Goal: Task Accomplishment & Management: Complete application form

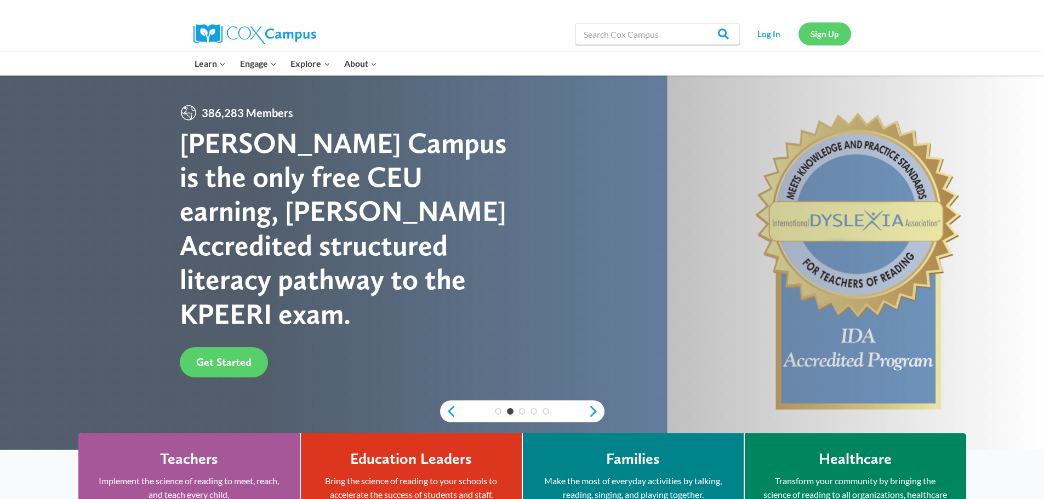
click at [817, 33] on link "Sign Up" at bounding box center [825, 33] width 53 height 22
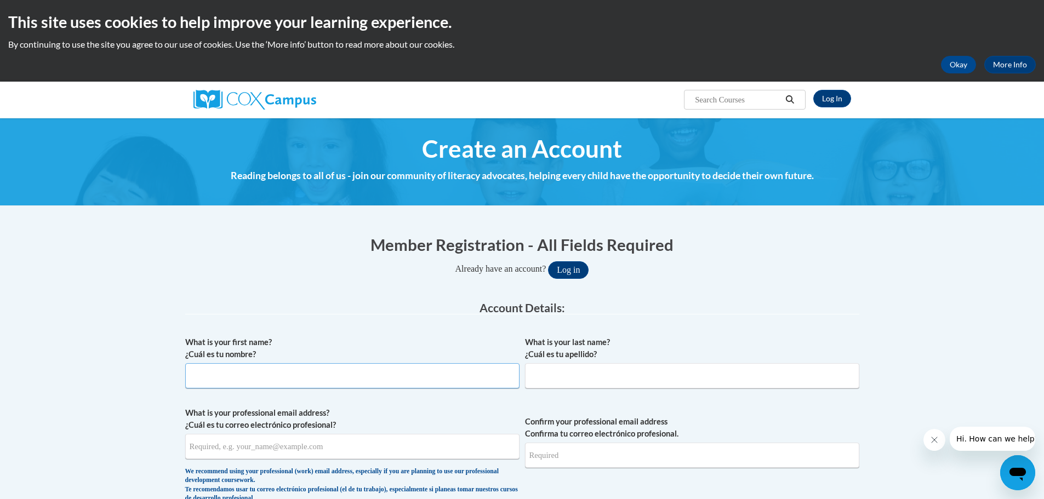
click at [246, 379] on input "What is your first name? ¿Cuál es tu nombre?" at bounding box center [352, 375] width 334 height 25
type input "[PERSON_NAME]"
type input "Santimore"
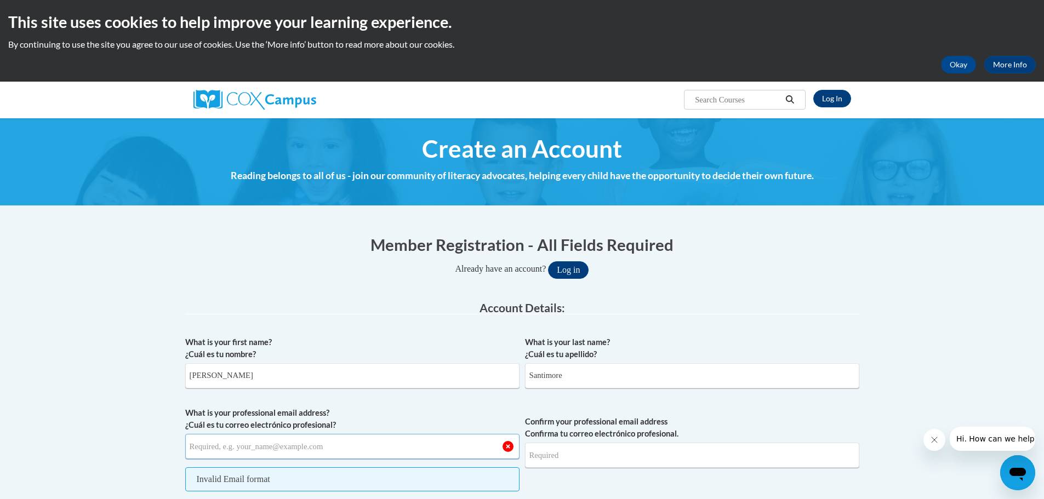
click at [206, 450] on input "What is your professional email address? ¿Cuál es tu correo electrónico profesi…" at bounding box center [352, 446] width 334 height 25
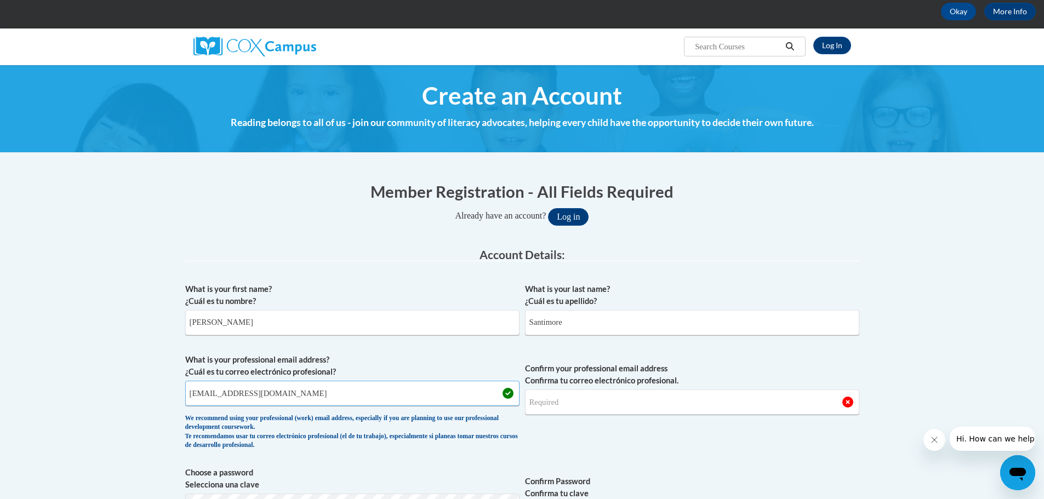
scroll to position [55, 0]
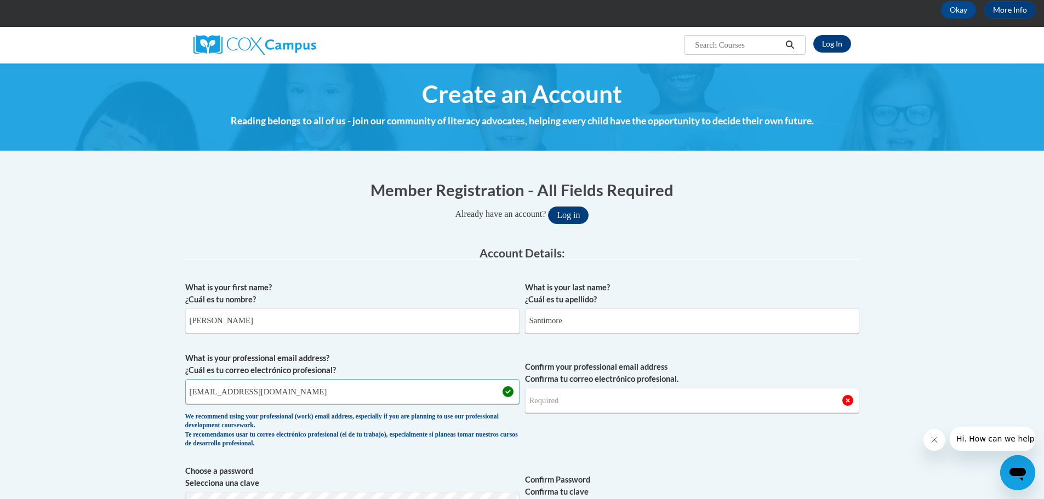
type input "[EMAIL_ADDRESS][DOMAIN_NAME]"
click at [557, 403] on input "Confirm your professional email address Confirma tu correo electrónico profesio…" at bounding box center [692, 400] width 334 height 25
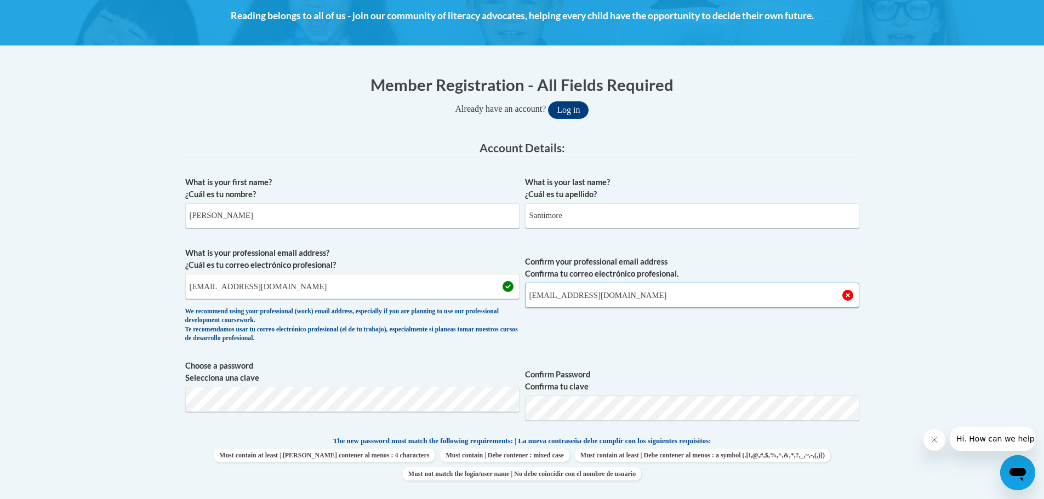
scroll to position [164, 0]
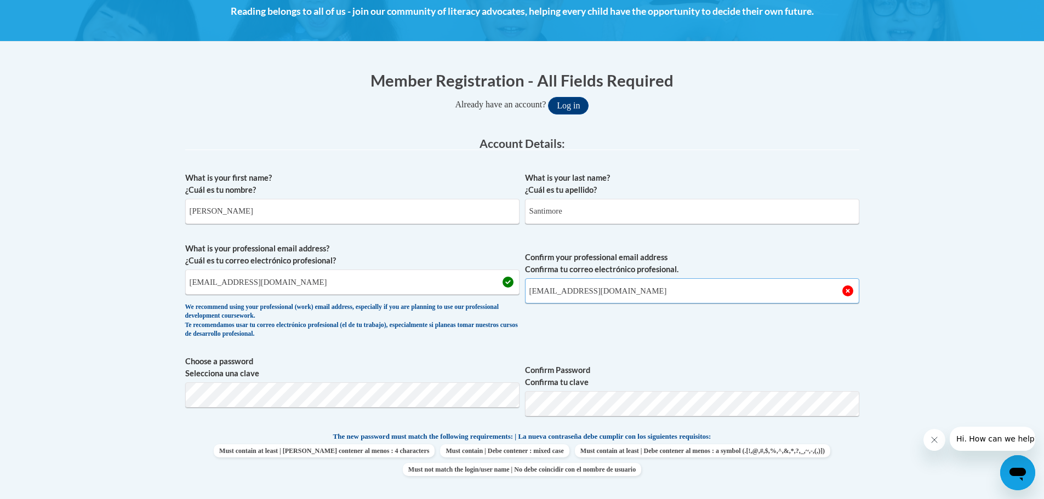
type input "[EMAIL_ADDRESS][DOMAIN_NAME]"
drag, startPoint x: 642, startPoint y: 290, endPoint x: 493, endPoint y: 288, distance: 149.1
click at [493, 288] on span "What is your professional email address? ¿Cuál es tu correo electrónico profesi…" at bounding box center [522, 293] width 674 height 101
drag, startPoint x: 298, startPoint y: 284, endPoint x: 147, endPoint y: 281, distance: 150.2
click at [147, 281] on body "This site uses cookies to help improve your learning experience. By continuing …" at bounding box center [522, 499] width 1044 height 1327
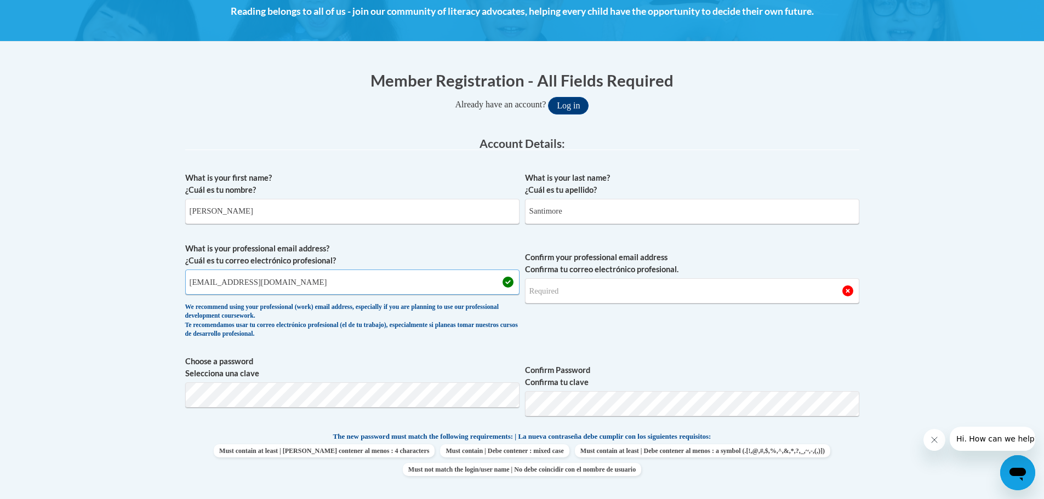
type input "g"
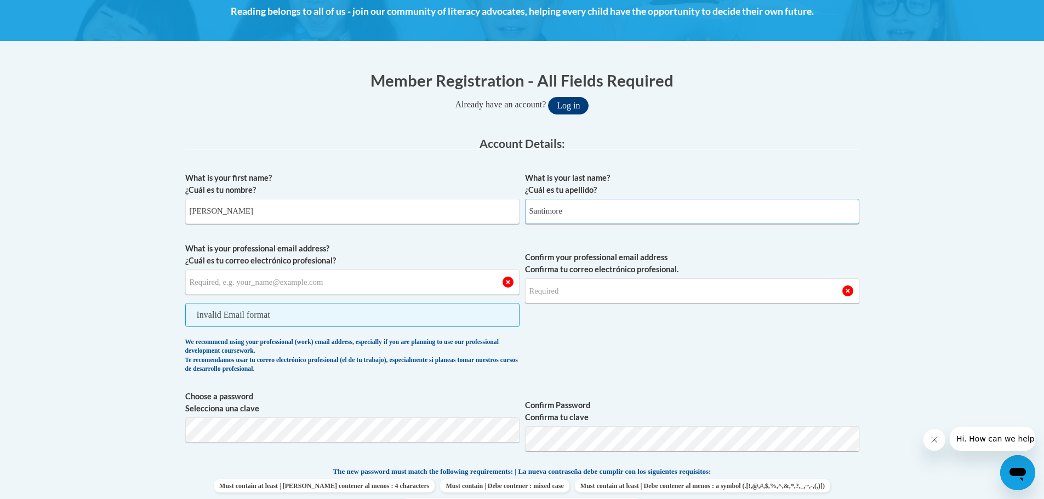
drag, startPoint x: 571, startPoint y: 212, endPoint x: 490, endPoint y: 213, distance: 81.1
click at [490, 213] on div "What is your first name? ¿Cuál es tu nombre? [PERSON_NAME] What is your last na…" at bounding box center [522, 434] width 674 height 535
drag, startPoint x: 212, startPoint y: 211, endPoint x: 153, endPoint y: 210, distance: 58.7
